Goal: Information Seeking & Learning: Learn about a topic

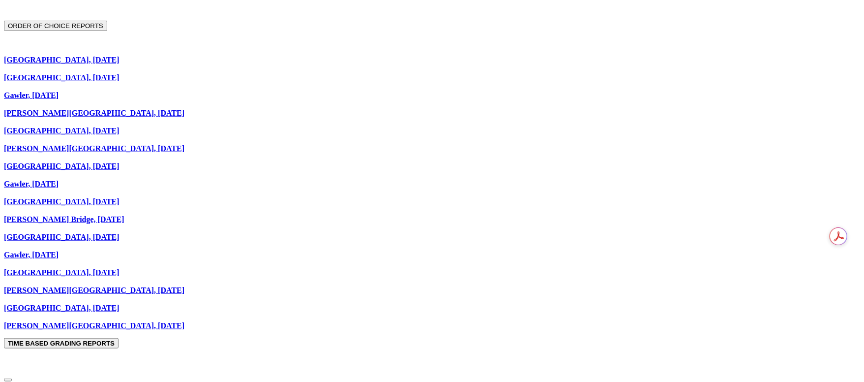
scroll to position [664, 0]
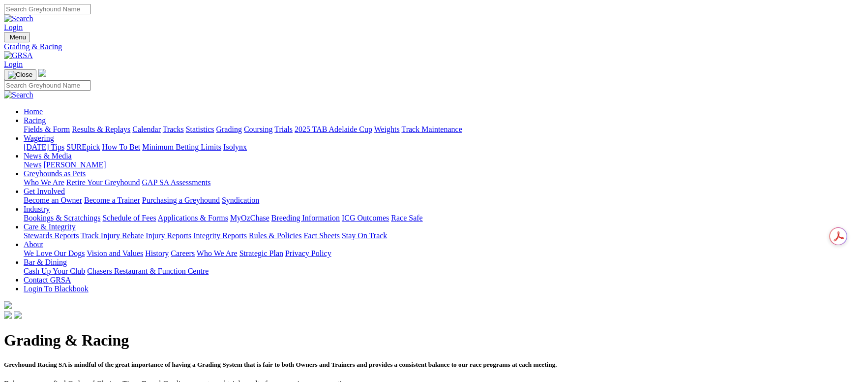
click at [70, 125] on link "Fields & Form" at bounding box center [47, 129] width 46 height 8
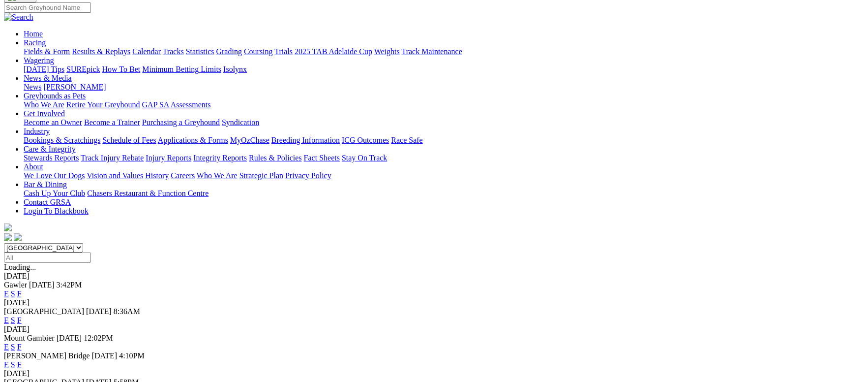
scroll to position [148, 0]
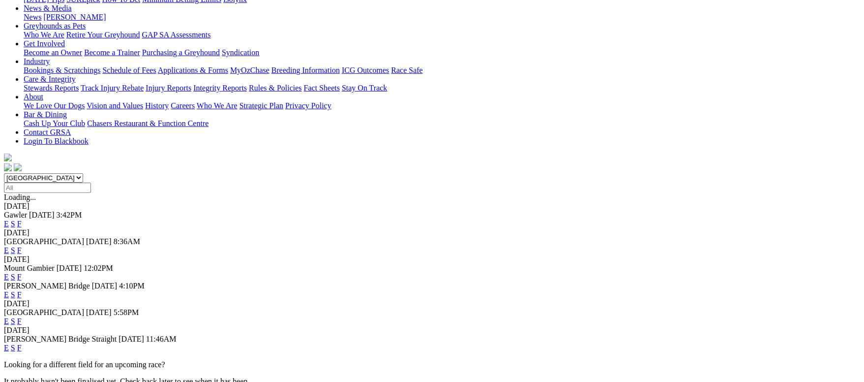
click at [22, 246] on link "F" at bounding box center [19, 250] width 4 height 8
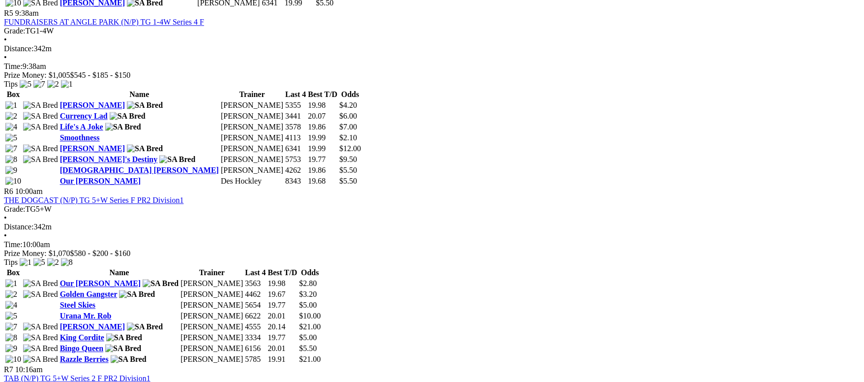
scroll to position [1254, 0]
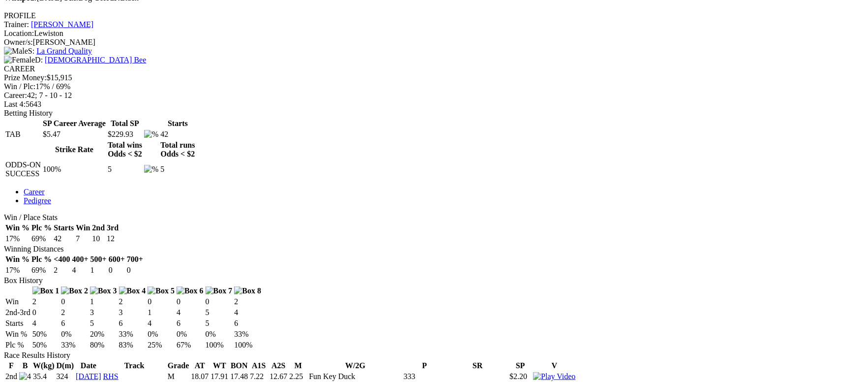
scroll to position [221, 0]
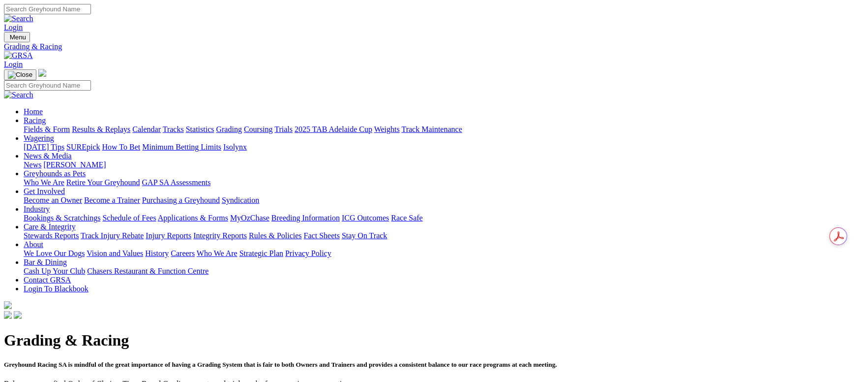
click at [70, 125] on link "Fields & Form" at bounding box center [47, 129] width 46 height 8
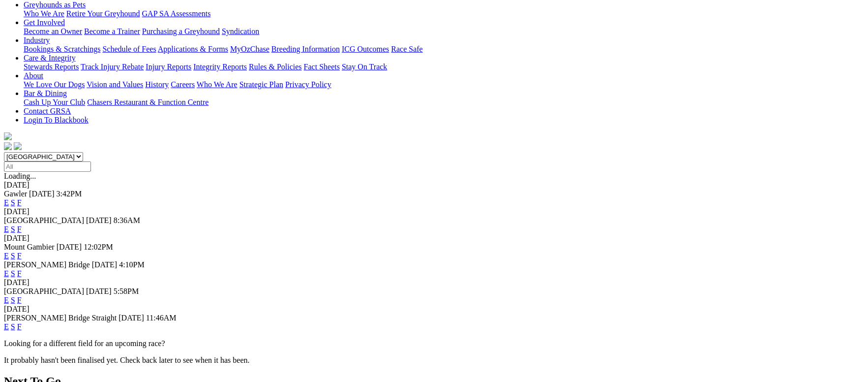
scroll to position [148, 0]
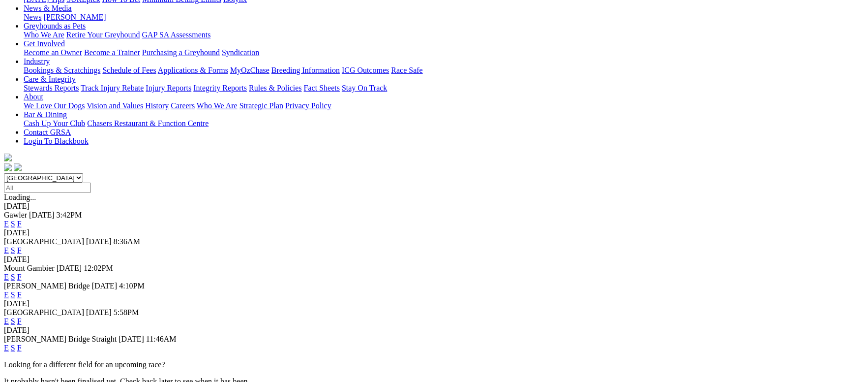
click at [22, 246] on link "F" at bounding box center [19, 250] width 4 height 8
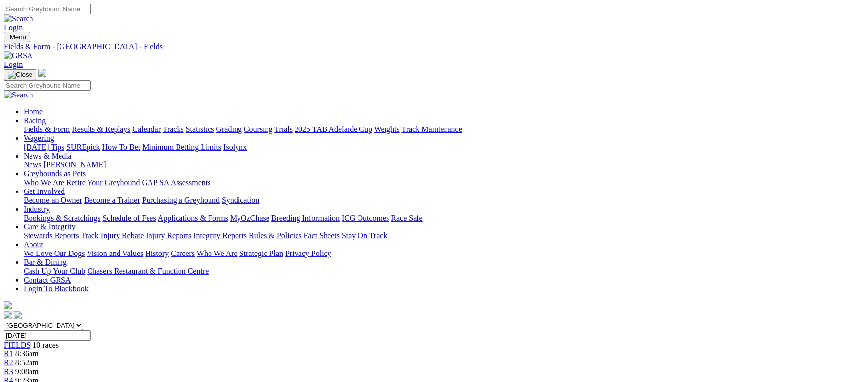
click at [70, 125] on link "Fields & Form" at bounding box center [47, 129] width 46 height 8
click at [161, 125] on link "Calendar" at bounding box center [146, 129] width 29 height 8
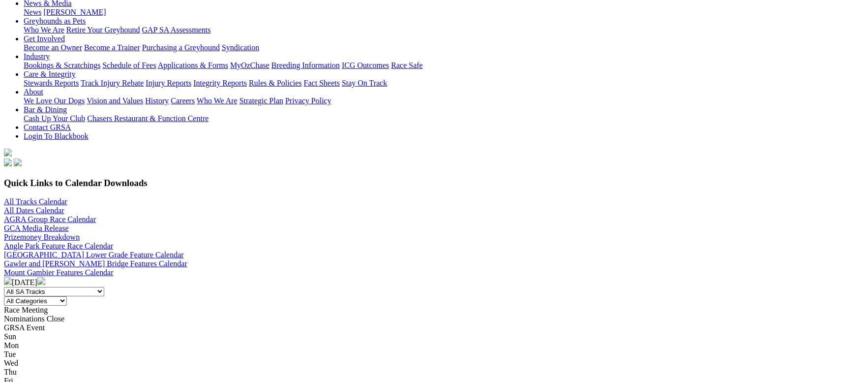
scroll to position [369, 0]
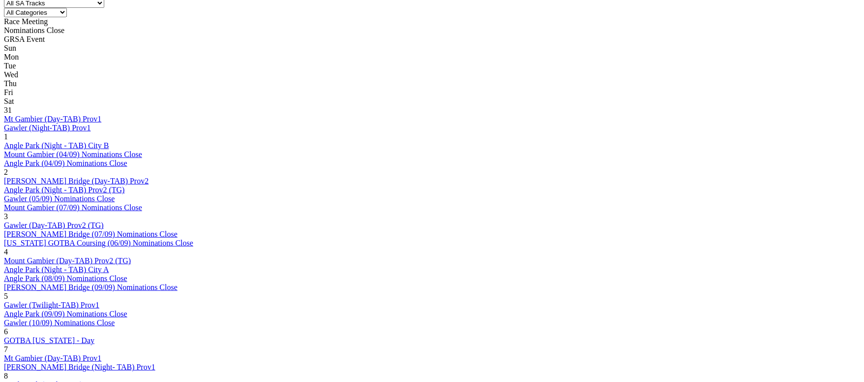
scroll to position [442, 0]
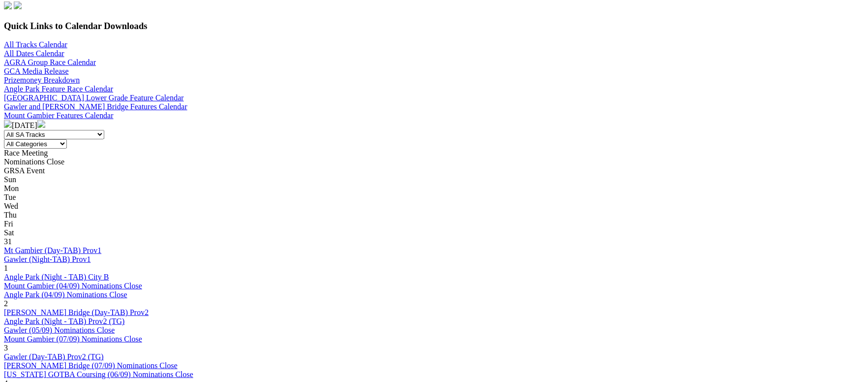
scroll to position [369, 0]
